Goal: Obtain resource: Obtain resource

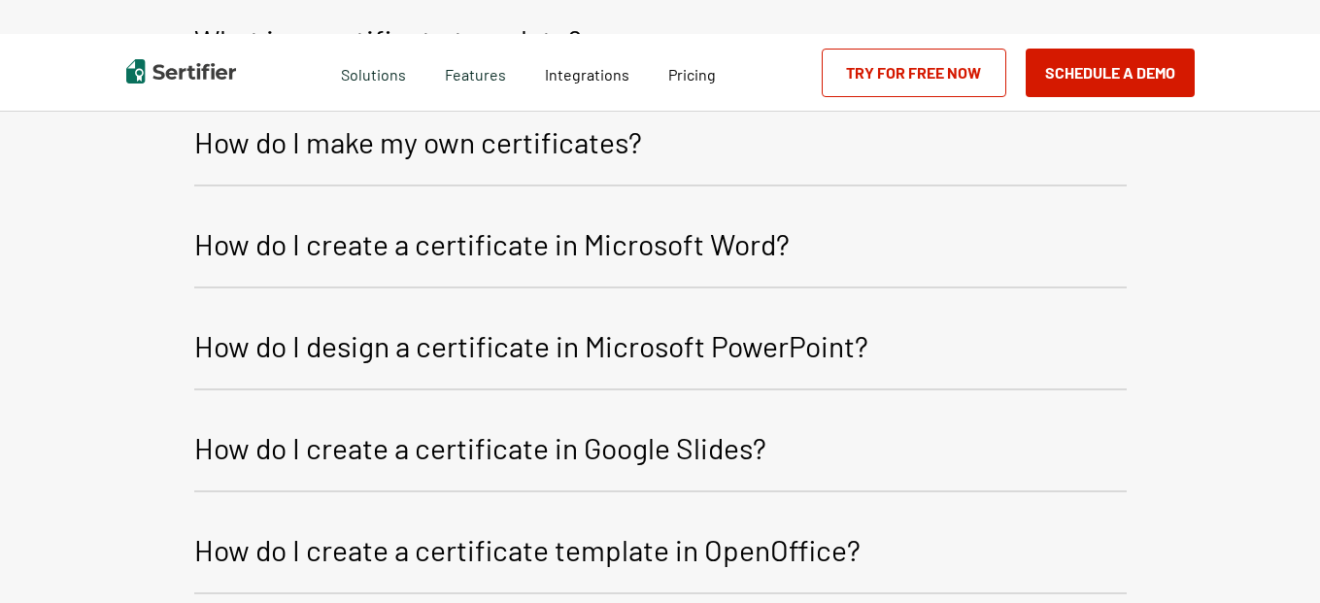
scroll to position [1951, 0]
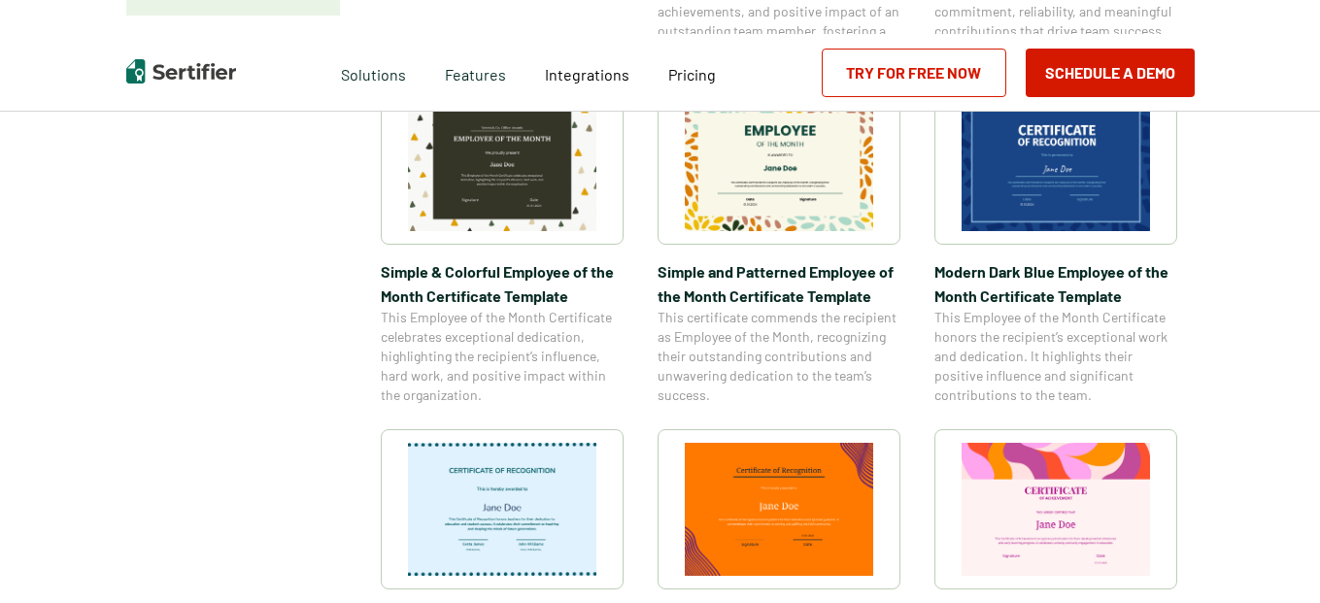
scroll to position [600, 0]
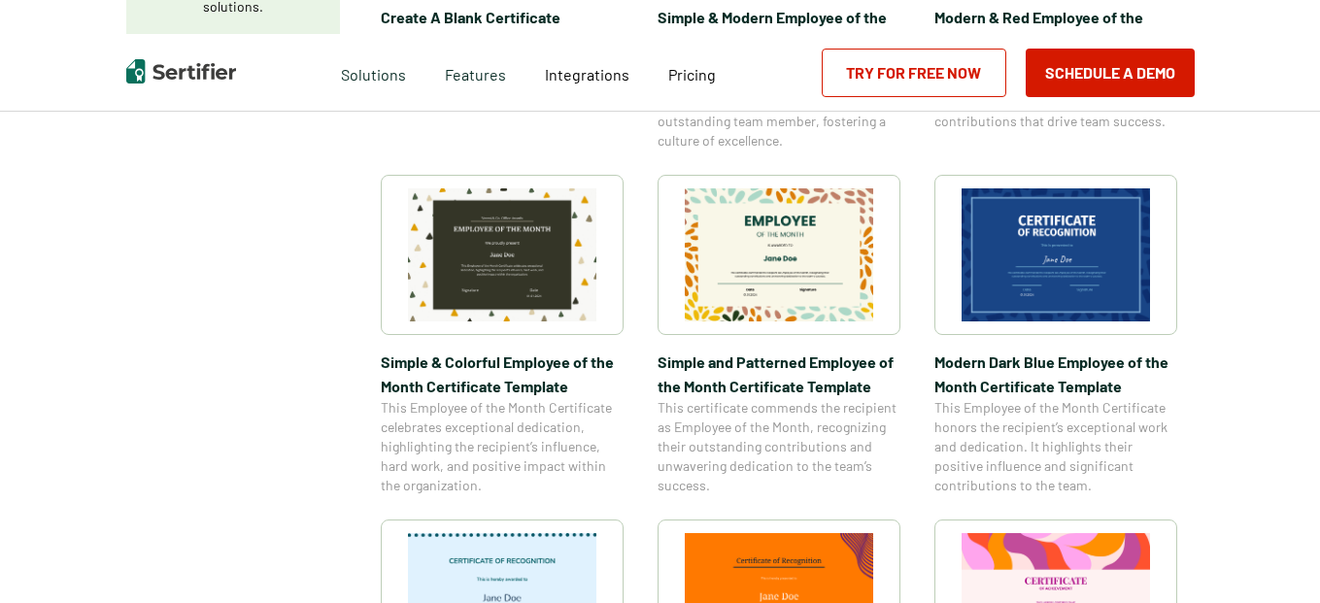
click at [858, 269] on img at bounding box center [779, 254] width 188 height 133
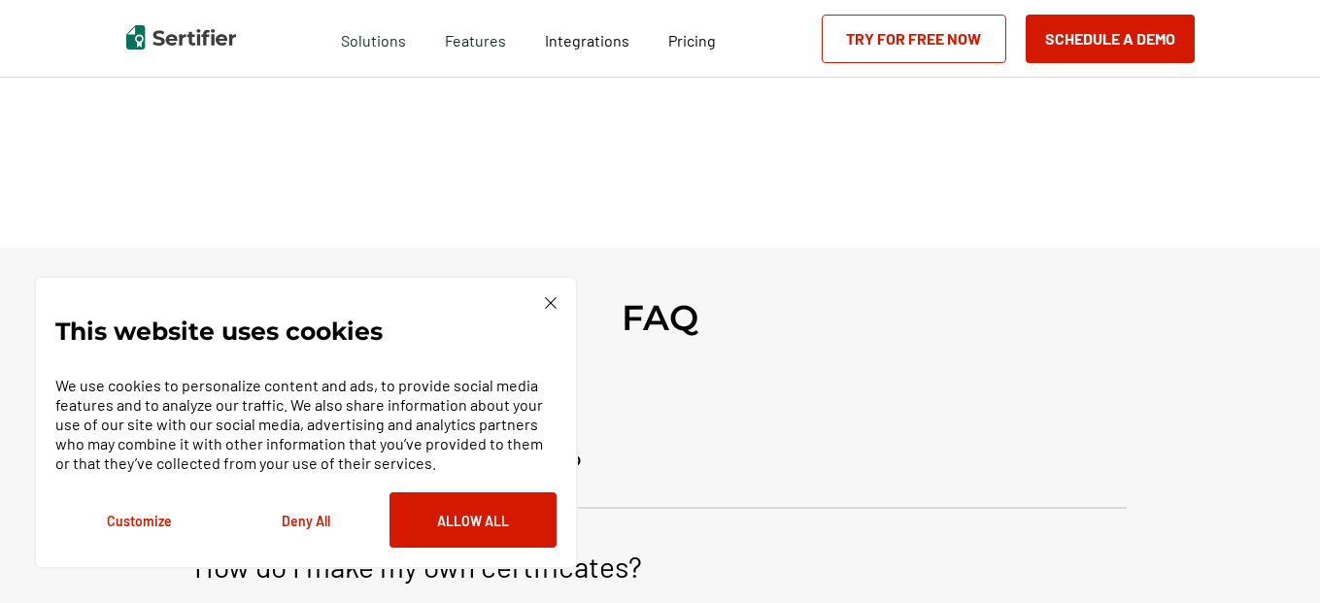
scroll to position [340, 0]
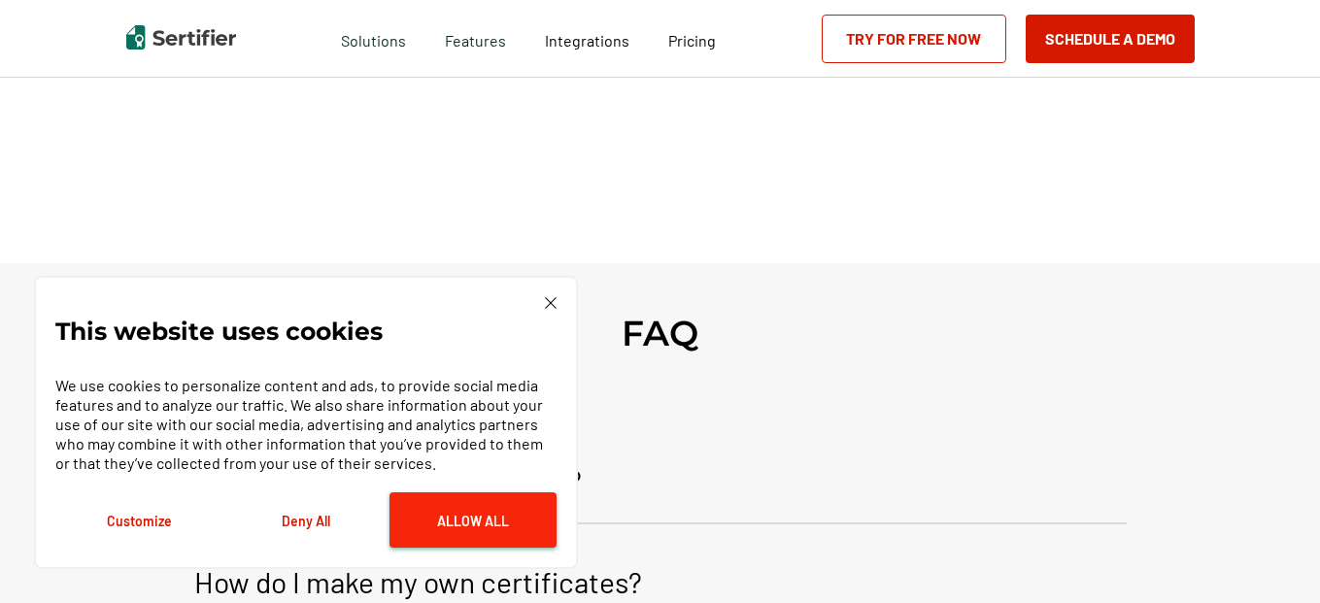
click at [487, 523] on button "Allow All" at bounding box center [472, 519] width 167 height 55
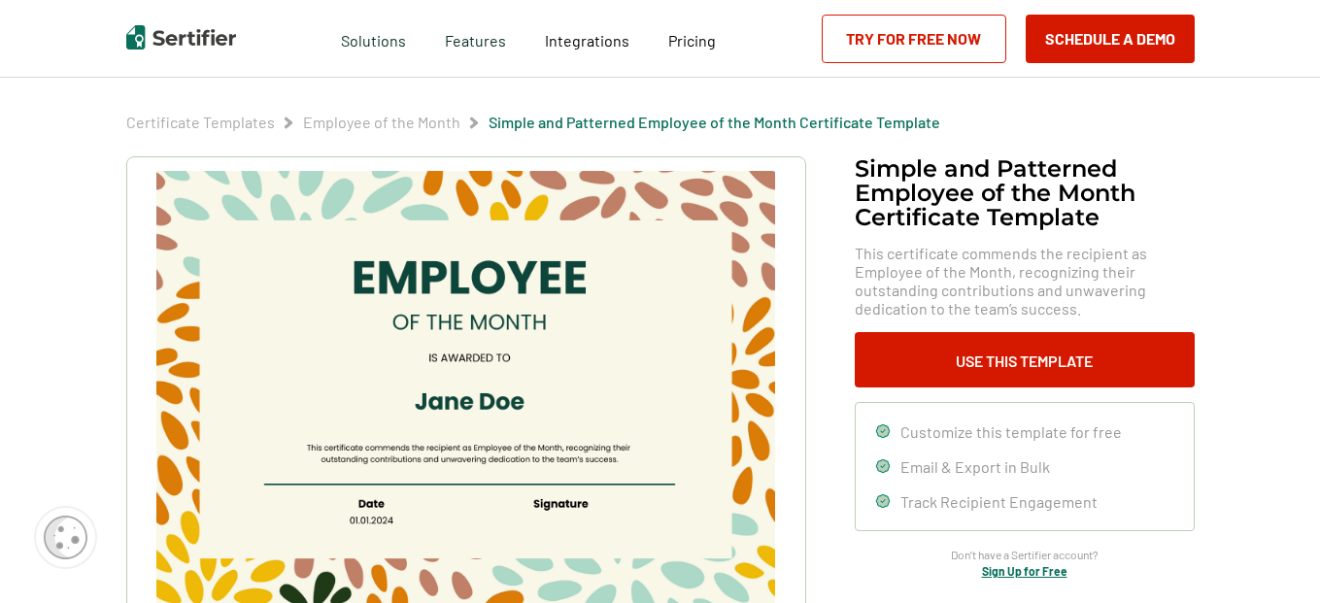
scroll to position [65, 0]
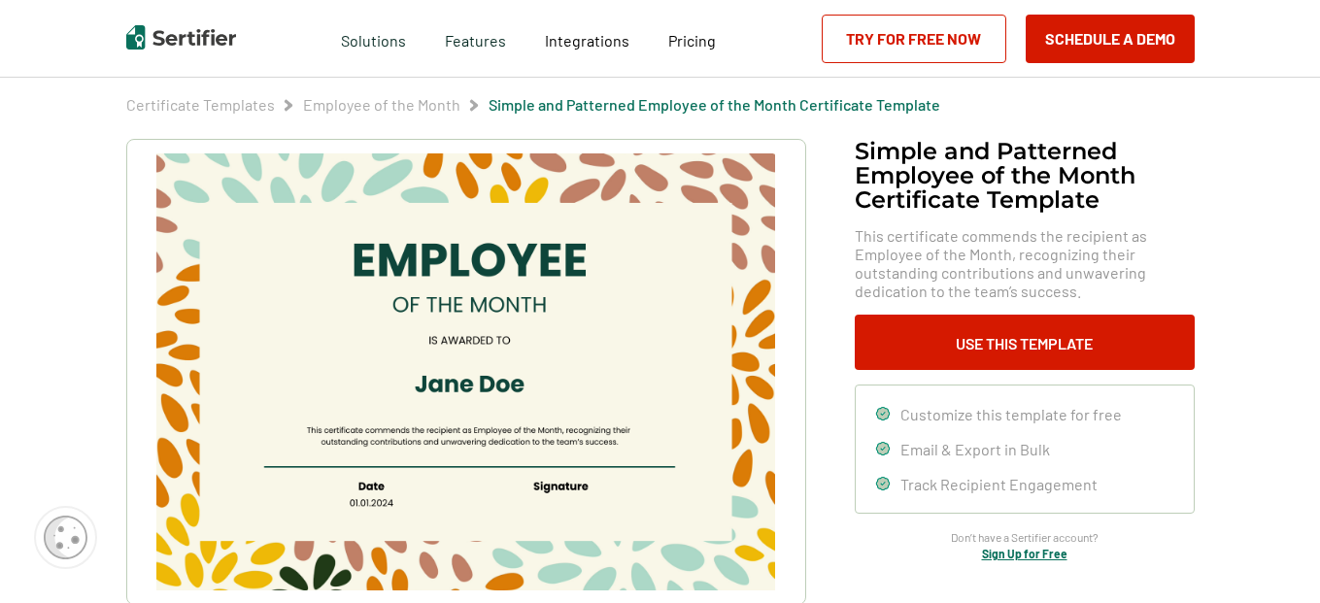
click at [536, 387] on img at bounding box center [465, 371] width 618 height 437
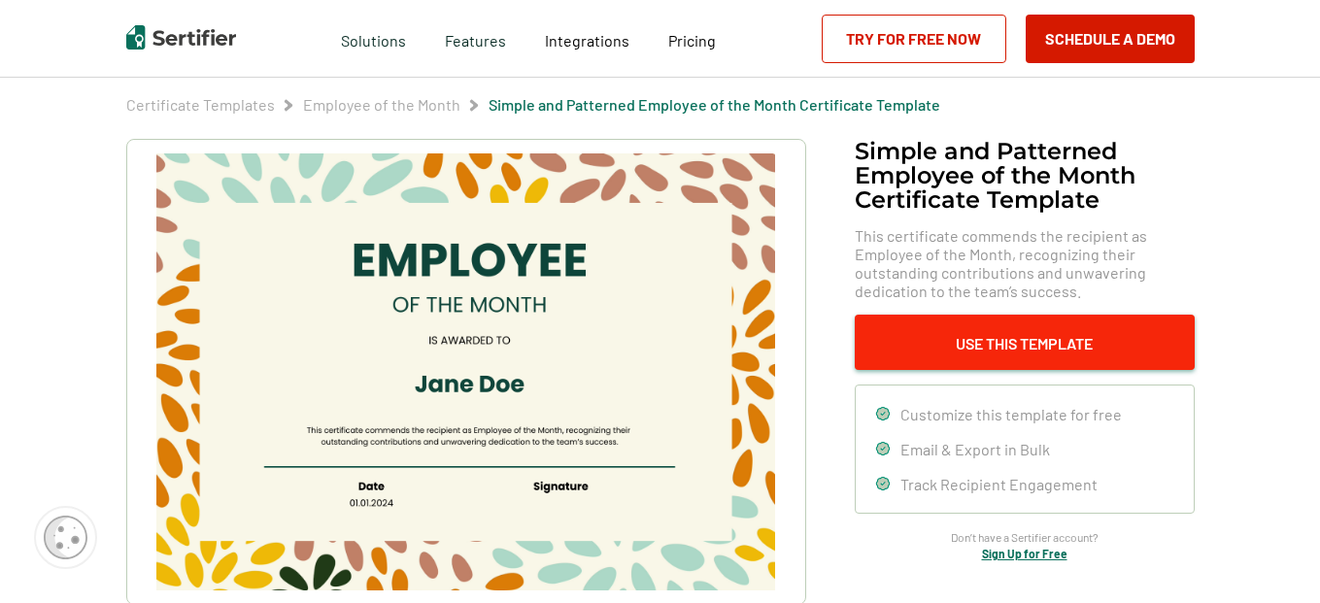
click at [1028, 333] on button "Use This Template" at bounding box center [1025, 342] width 340 height 55
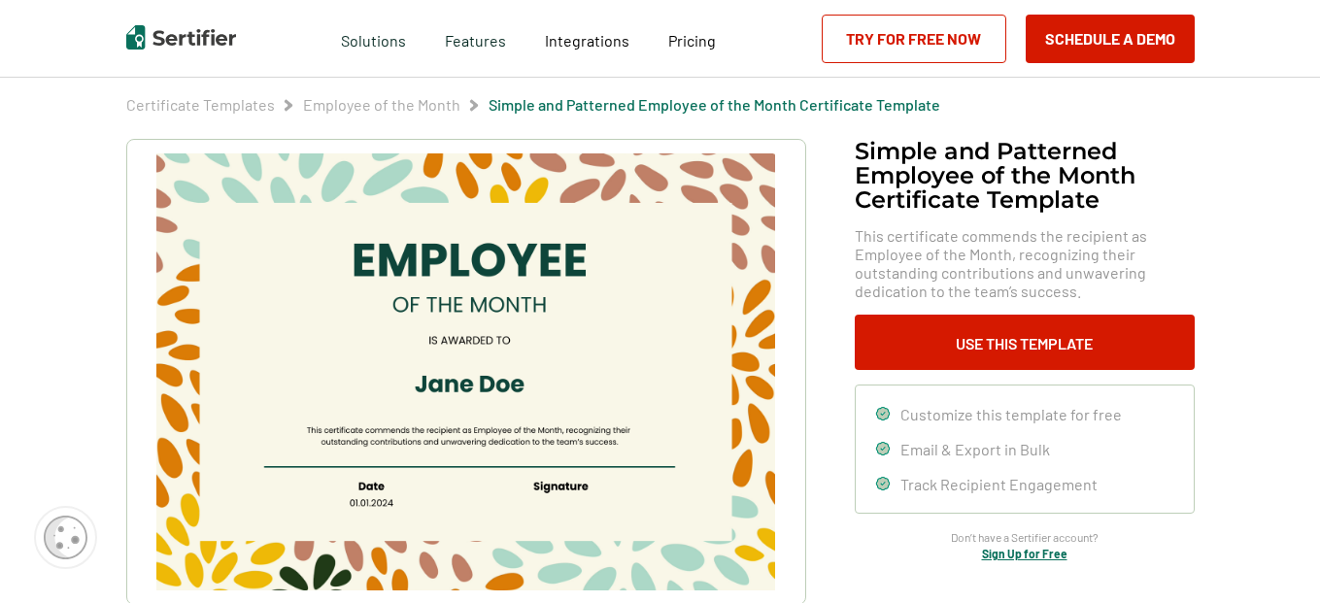
click at [552, 392] on img at bounding box center [465, 371] width 618 height 437
click at [533, 384] on img at bounding box center [465, 371] width 618 height 437
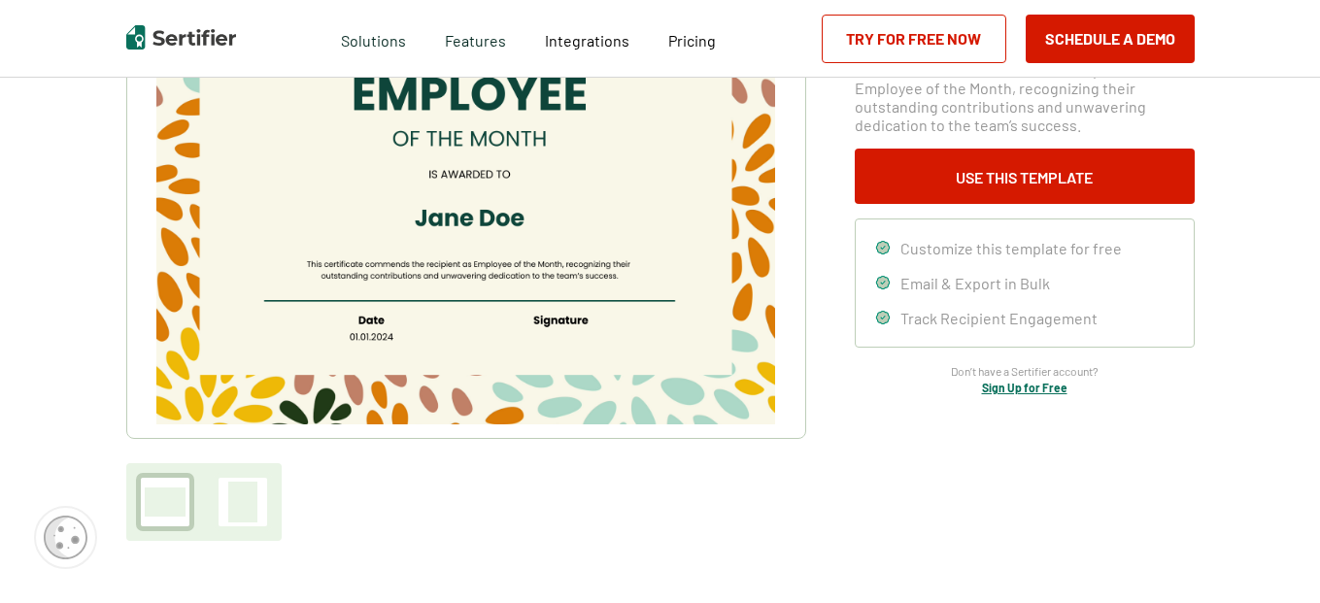
scroll to position [253, 0]
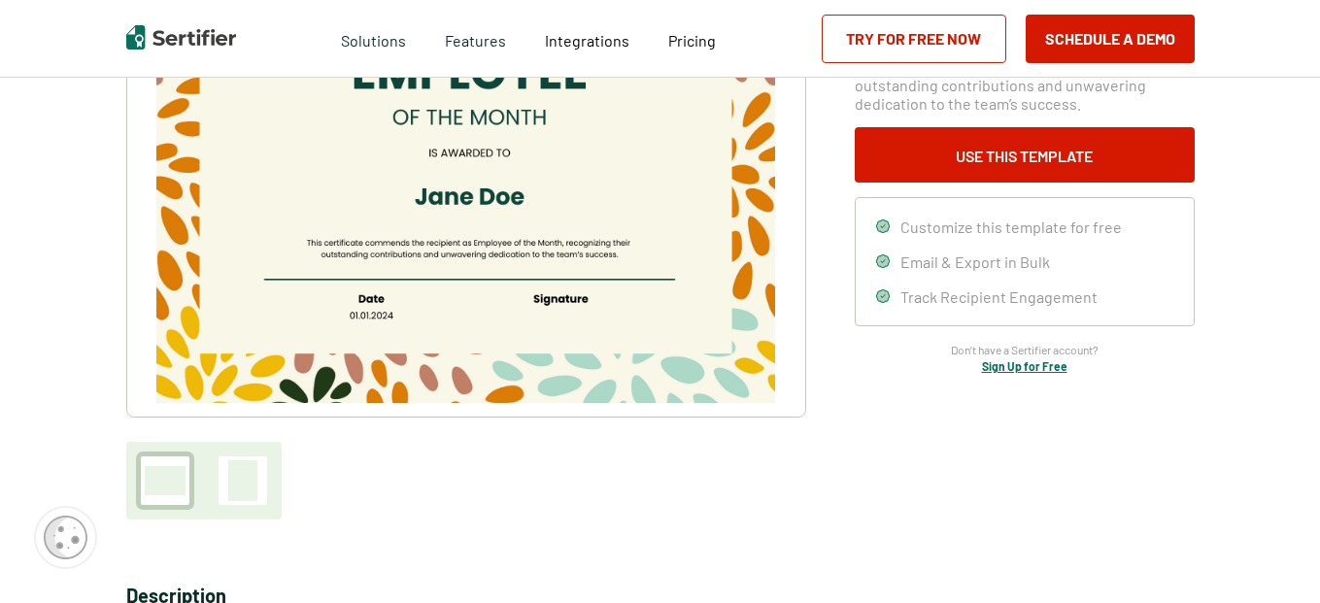
click at [194, 482] on div at bounding box center [165, 481] width 58 height 58
click at [257, 480] on div at bounding box center [242, 480] width 29 height 41
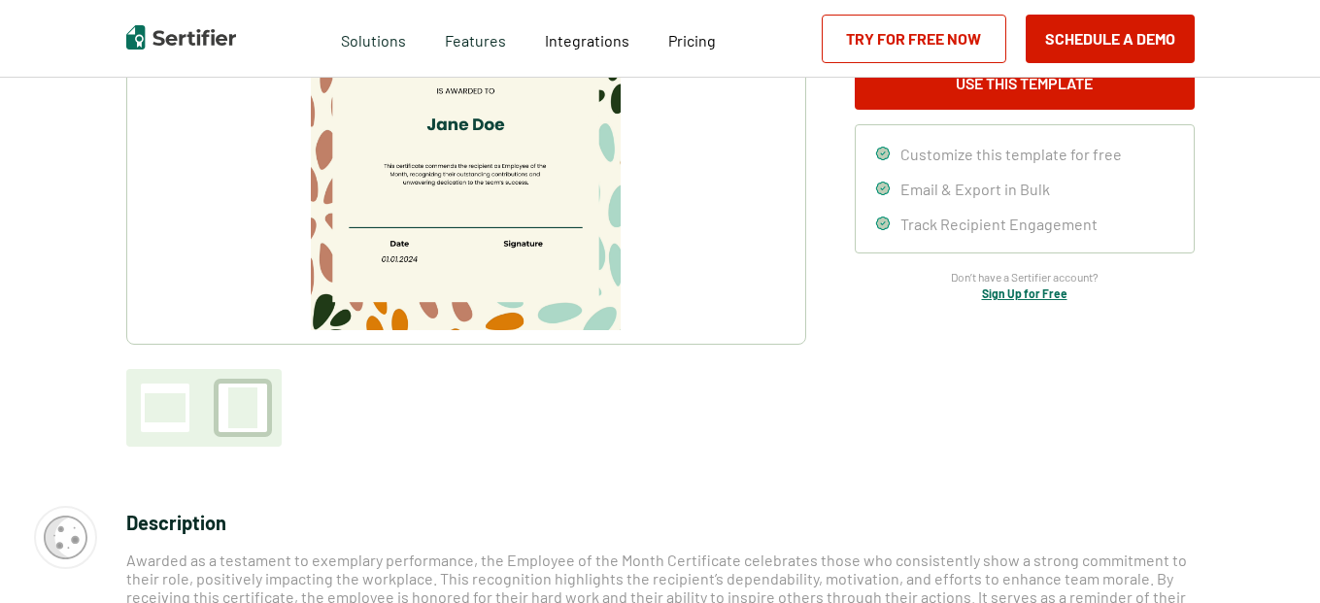
scroll to position [329, 0]
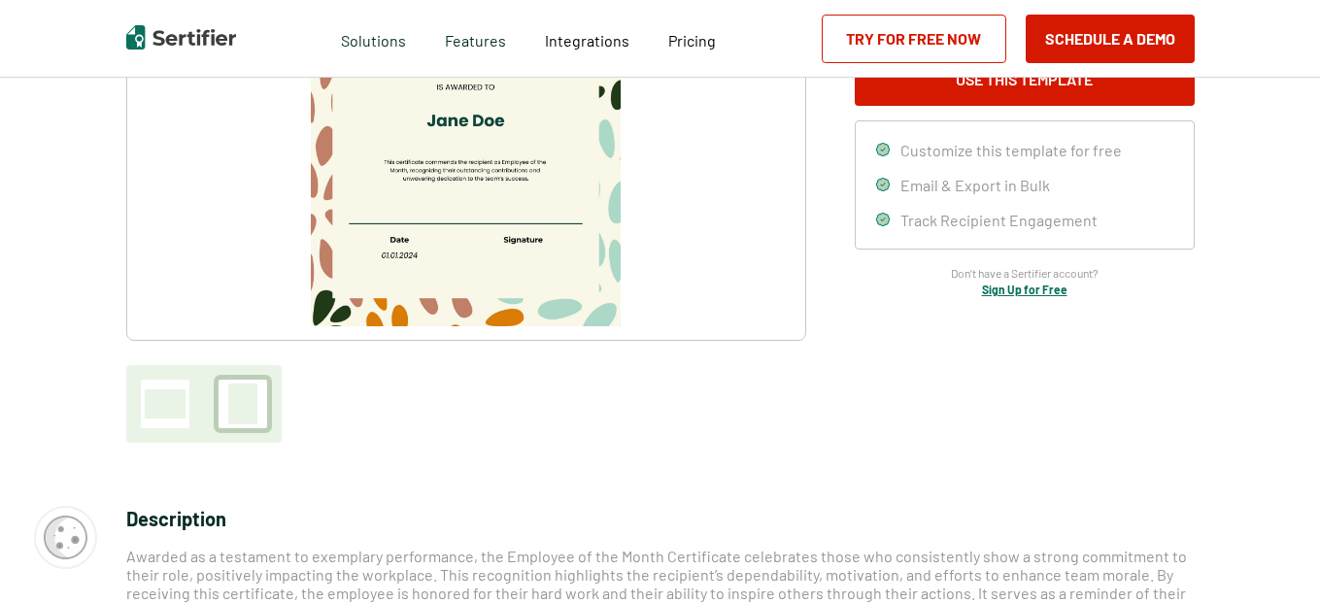
click at [181, 412] on div at bounding box center [165, 403] width 41 height 29
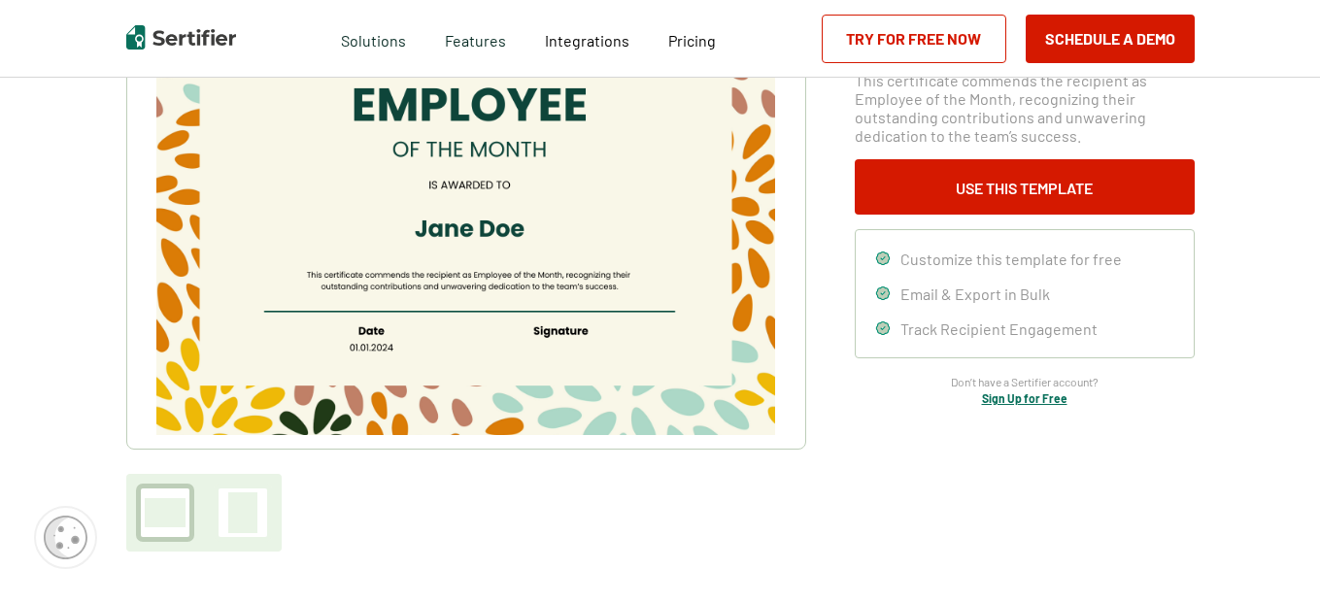
click at [614, 288] on img at bounding box center [465, 216] width 618 height 437
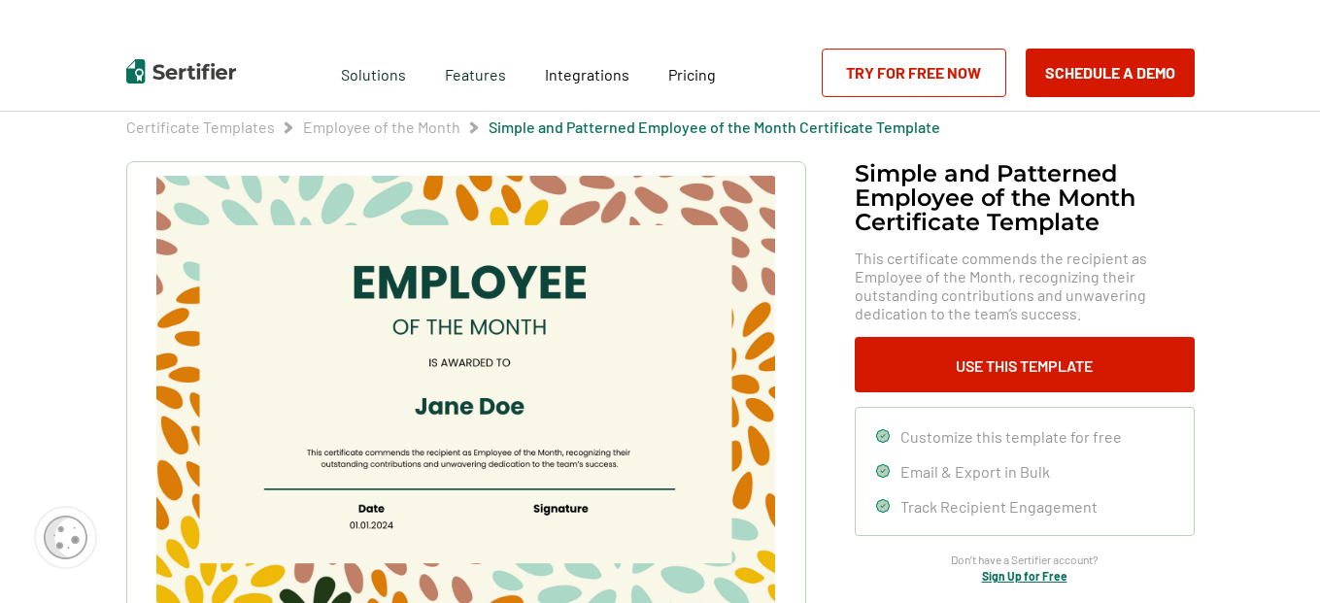
scroll to position [31, 0]
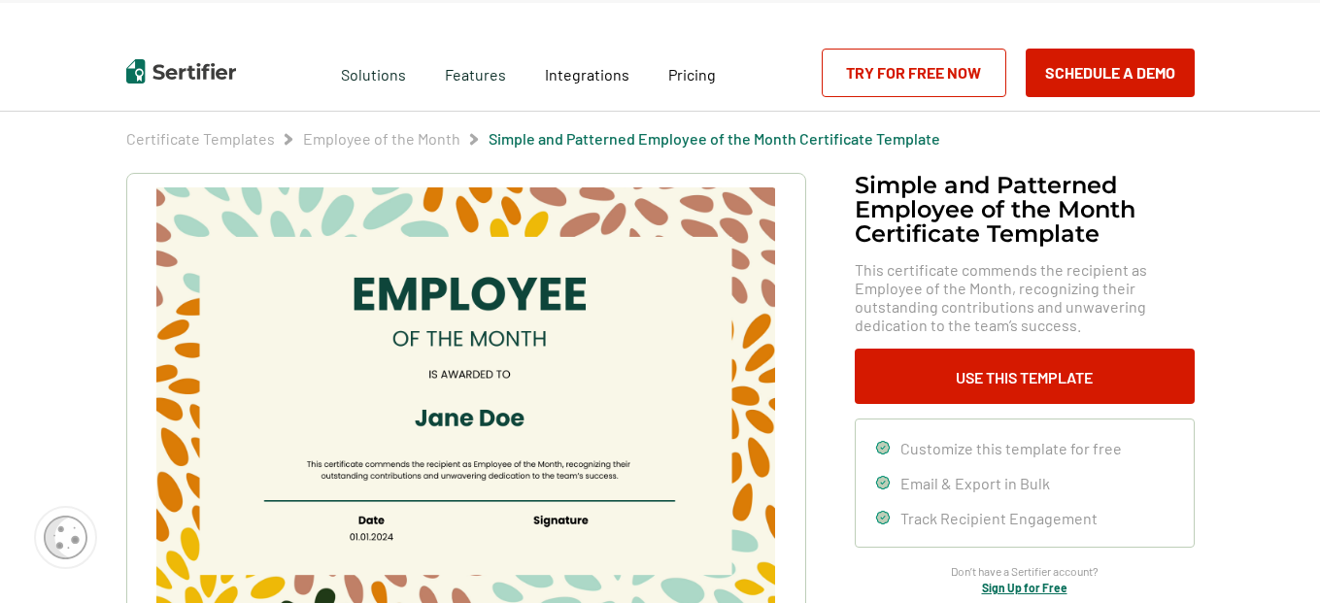
drag, startPoint x: 165, startPoint y: 182, endPoint x: 440, endPoint y: 312, distance: 304.1
click at [431, 332] on picture at bounding box center [466, 406] width 680 height 466
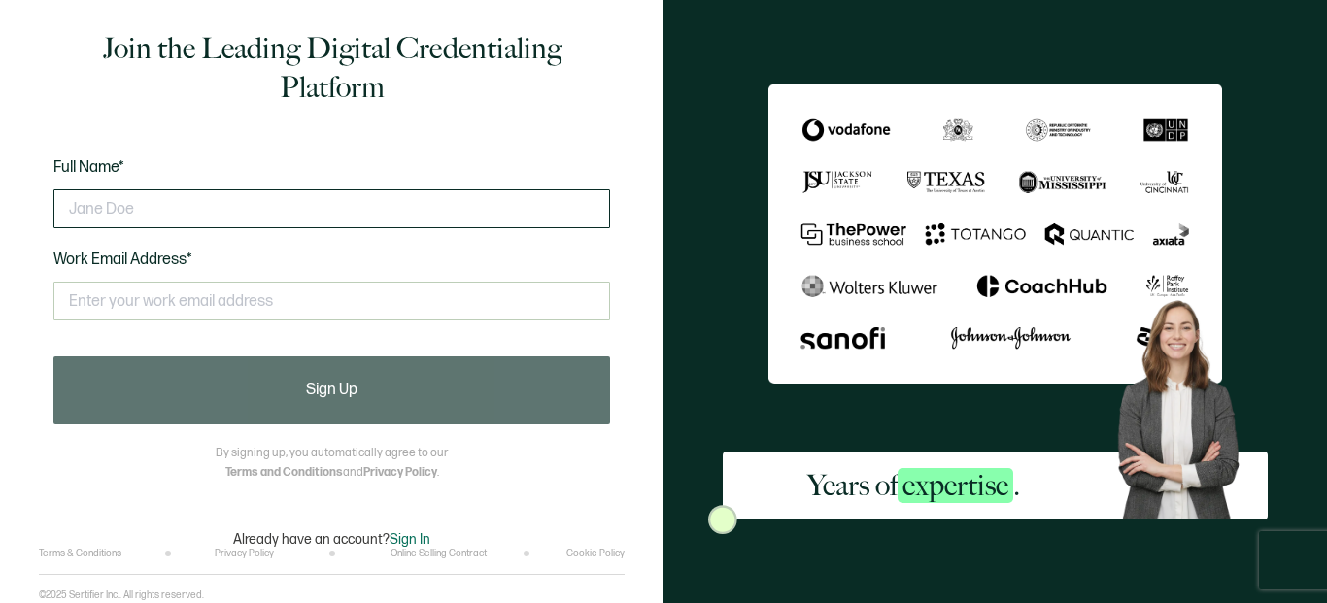
click at [262, 207] on input "text" at bounding box center [331, 208] width 556 height 39
